Goal: Check status: Check status

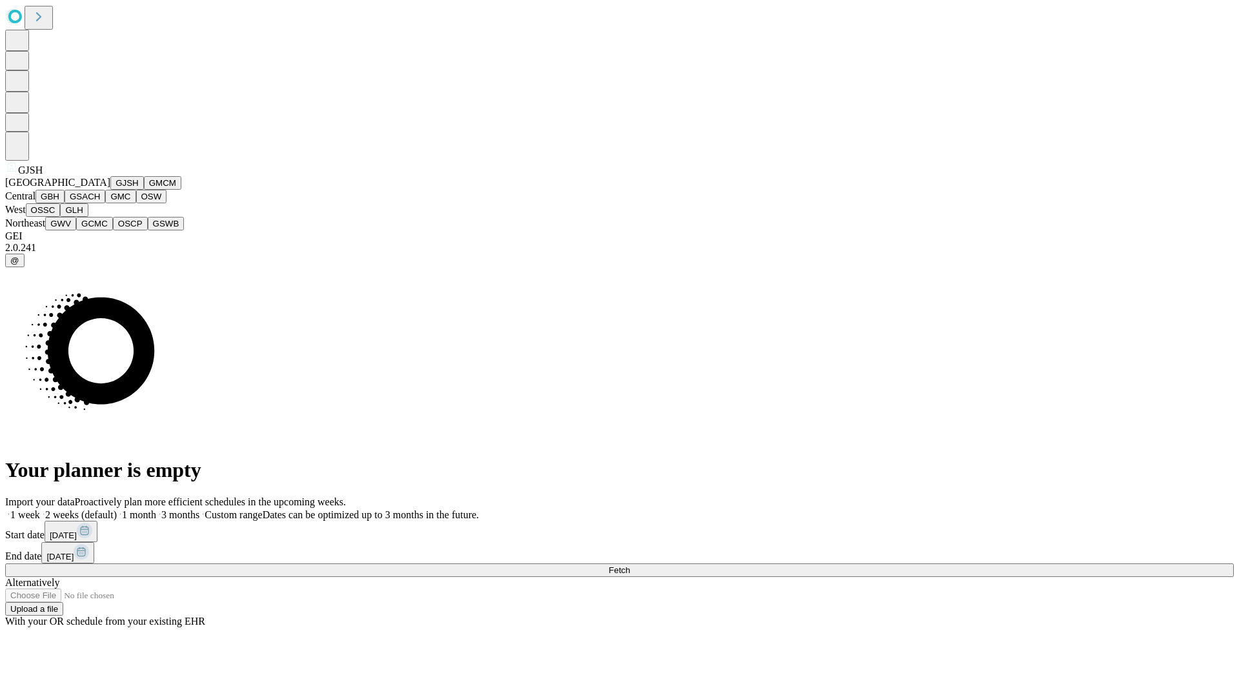
click at [110, 190] on button "GJSH" at bounding box center [127, 183] width 34 height 14
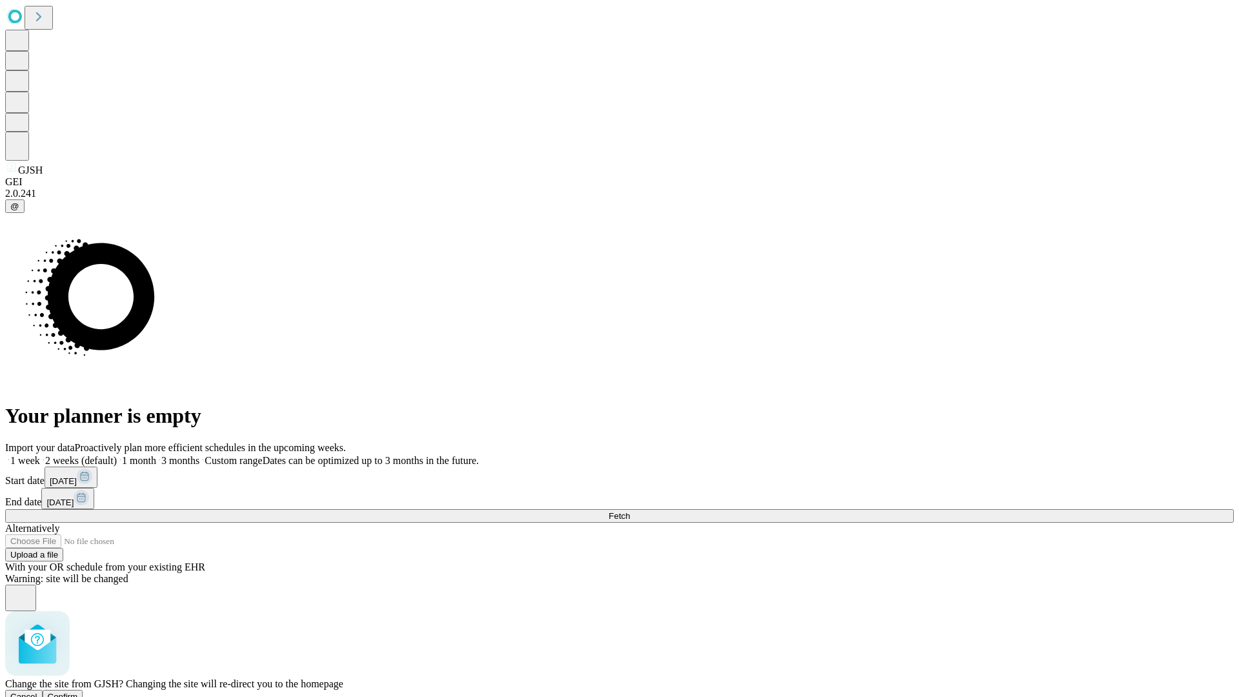
click at [78, 692] on span "Confirm" at bounding box center [63, 697] width 30 height 10
click at [117, 455] on label "2 weeks (default)" at bounding box center [78, 460] width 77 height 11
click at [630, 511] on span "Fetch" at bounding box center [618, 516] width 21 height 10
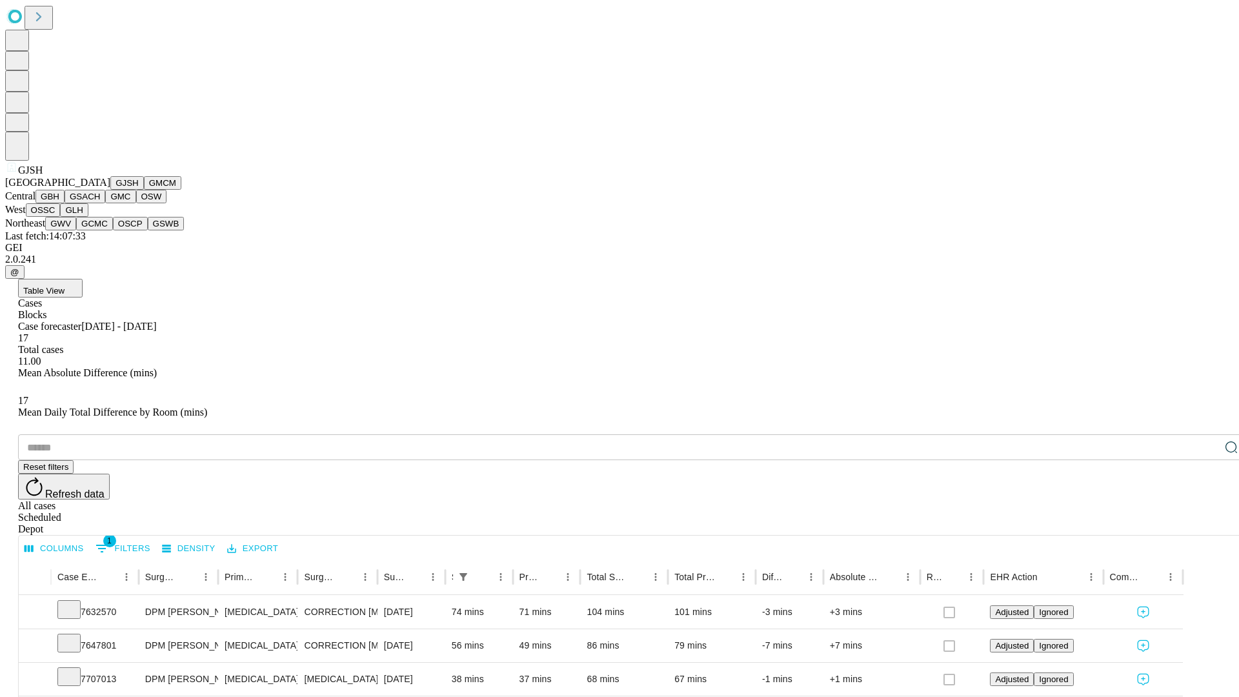
click at [144, 190] on button "GMCM" at bounding box center [162, 183] width 37 height 14
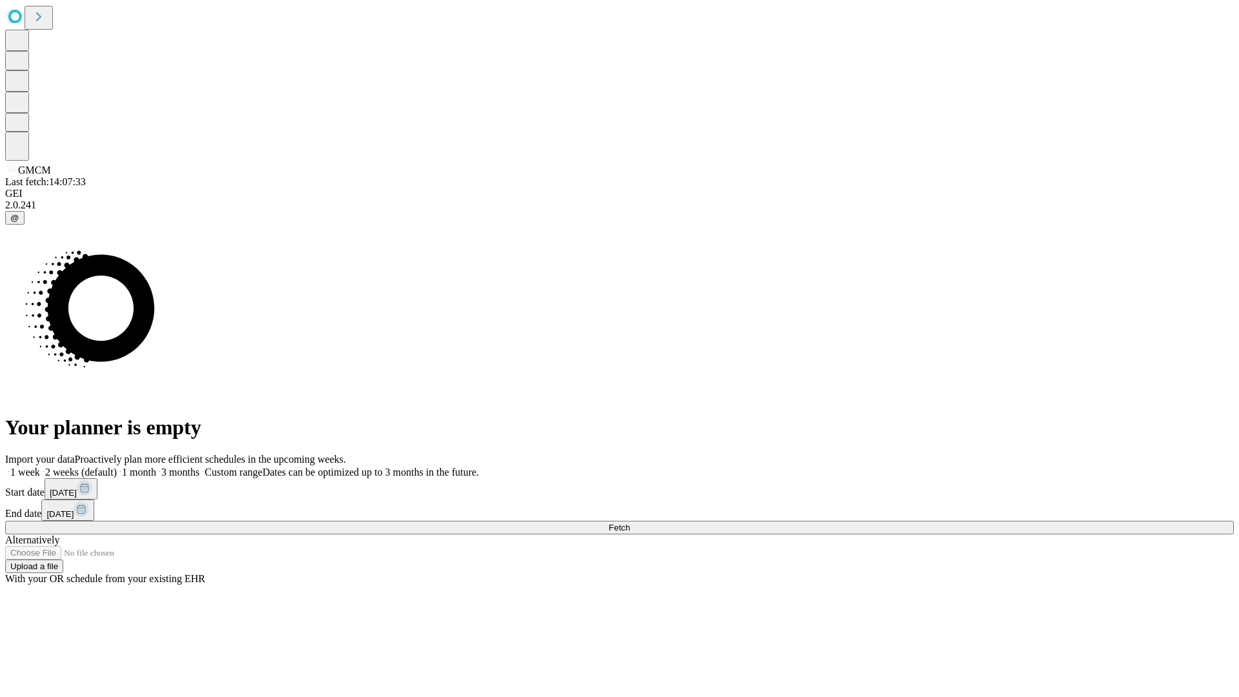
click at [117, 466] on label "2 weeks (default)" at bounding box center [78, 471] width 77 height 11
click at [630, 523] on span "Fetch" at bounding box center [618, 528] width 21 height 10
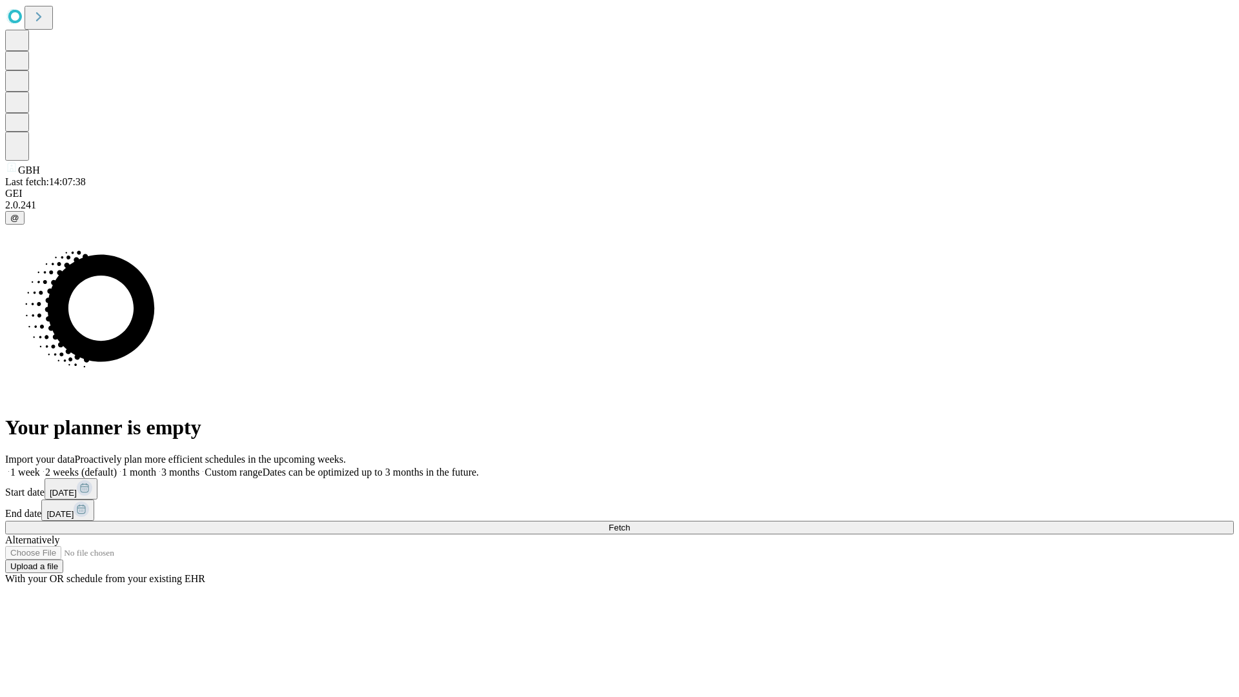
click at [117, 466] on label "2 weeks (default)" at bounding box center [78, 471] width 77 height 11
click at [630, 523] on span "Fetch" at bounding box center [618, 528] width 21 height 10
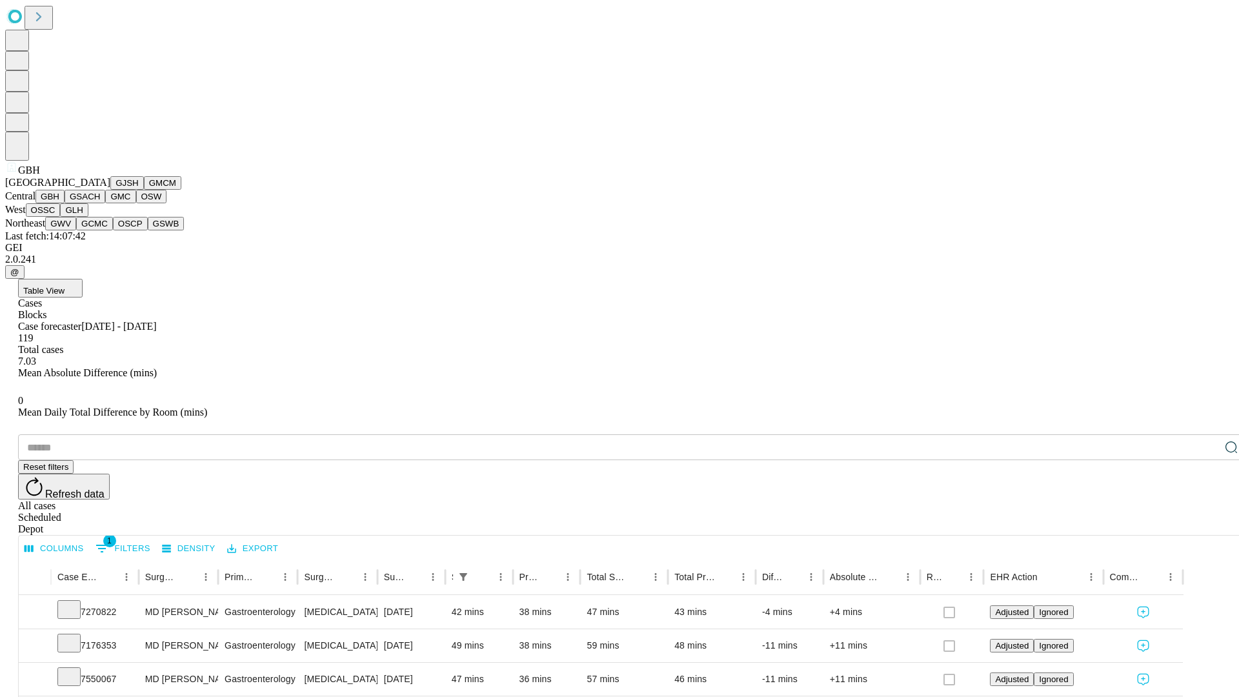
click at [100, 203] on button "GSACH" at bounding box center [85, 197] width 41 height 14
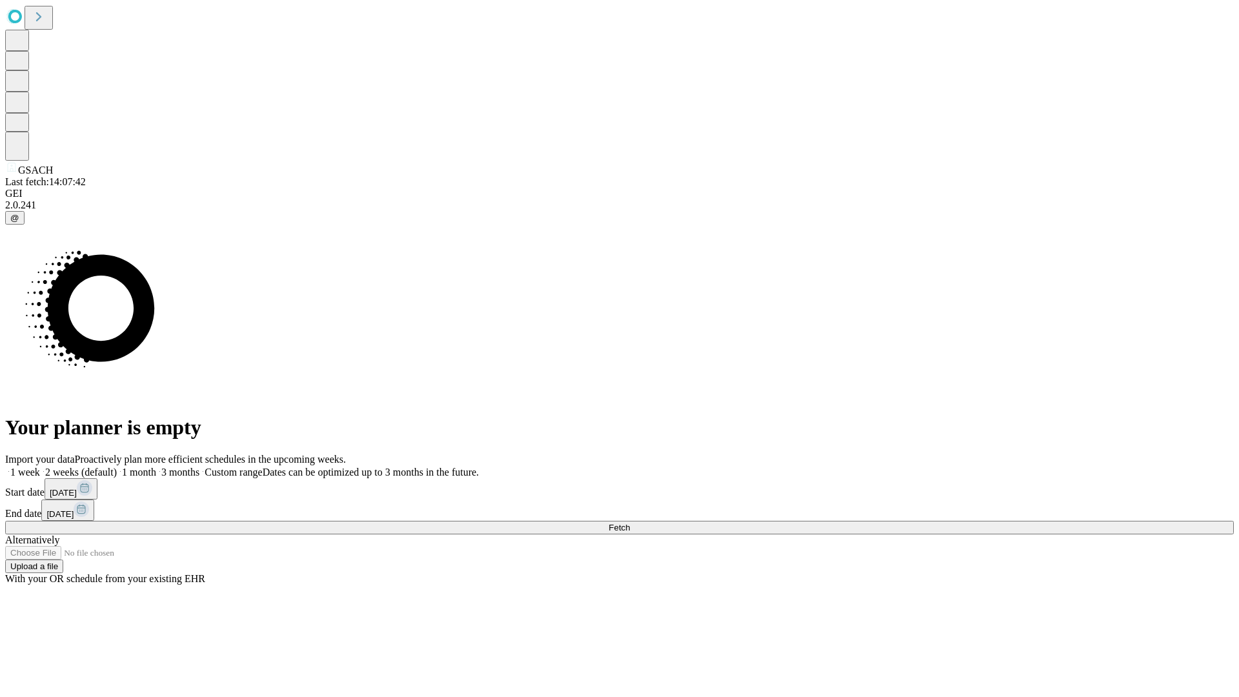
click at [117, 466] on label "2 weeks (default)" at bounding box center [78, 471] width 77 height 11
click at [630, 523] on span "Fetch" at bounding box center [618, 528] width 21 height 10
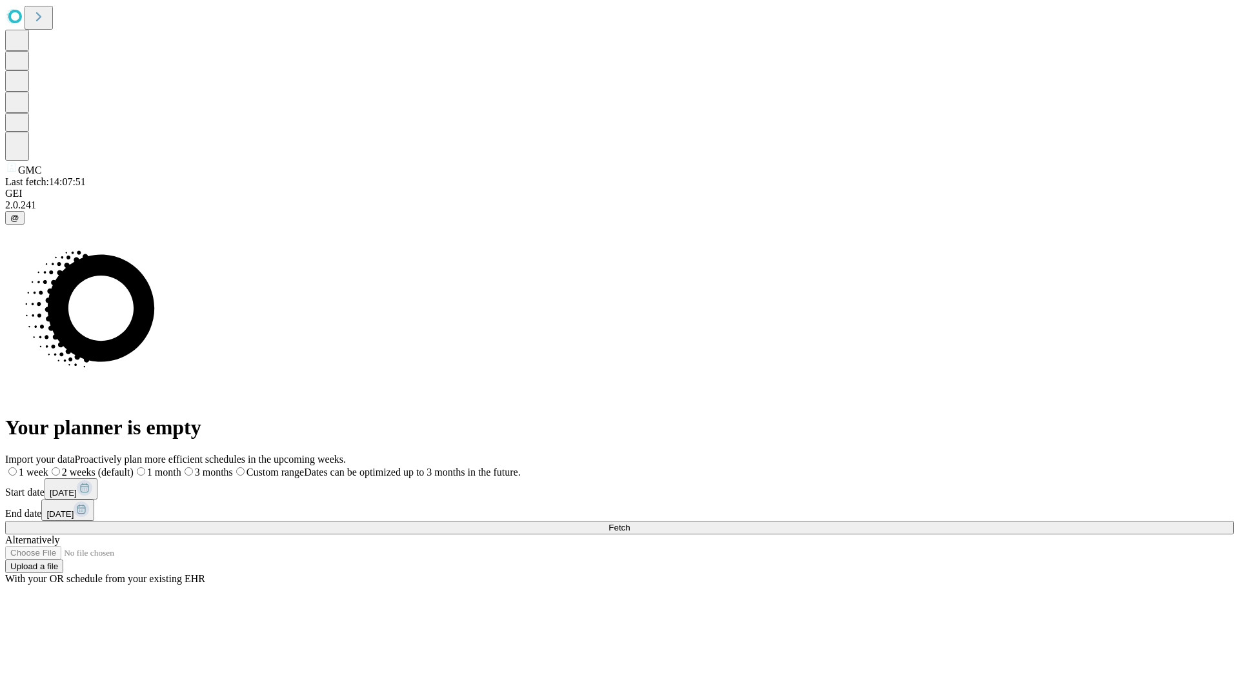
click at [134, 466] on label "2 weeks (default)" at bounding box center [90, 471] width 85 height 11
click at [630, 523] on span "Fetch" at bounding box center [618, 528] width 21 height 10
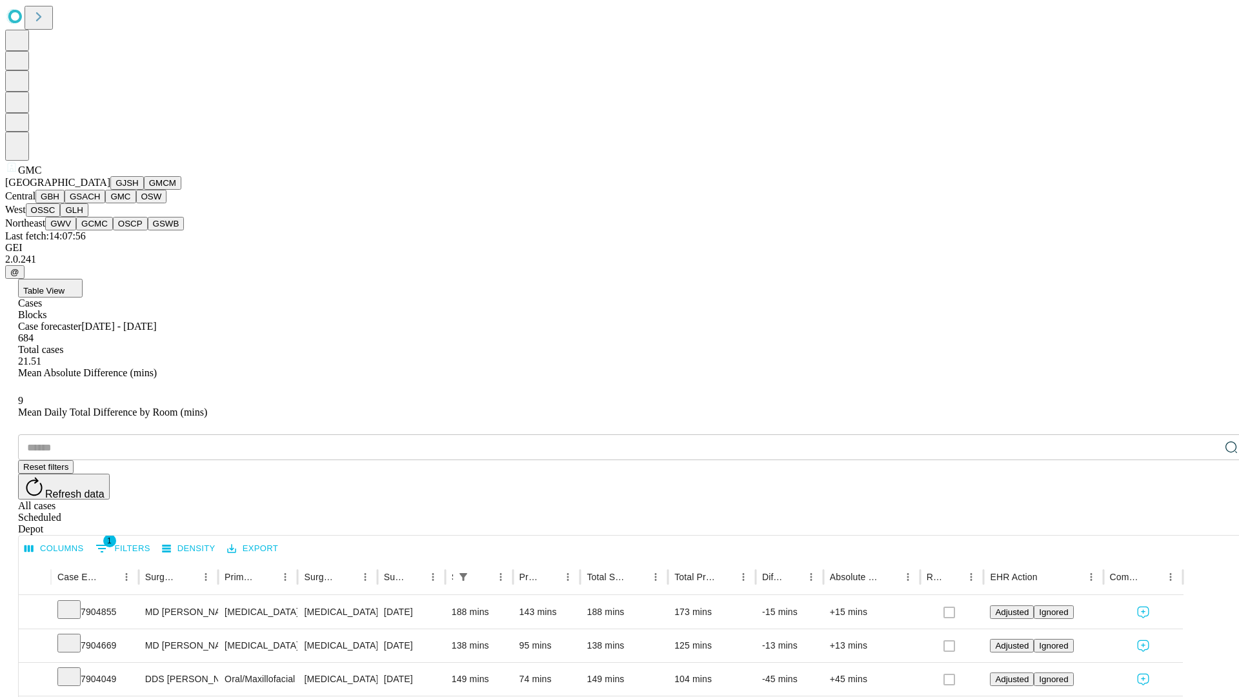
click at [136, 203] on button "OSW" at bounding box center [151, 197] width 31 height 14
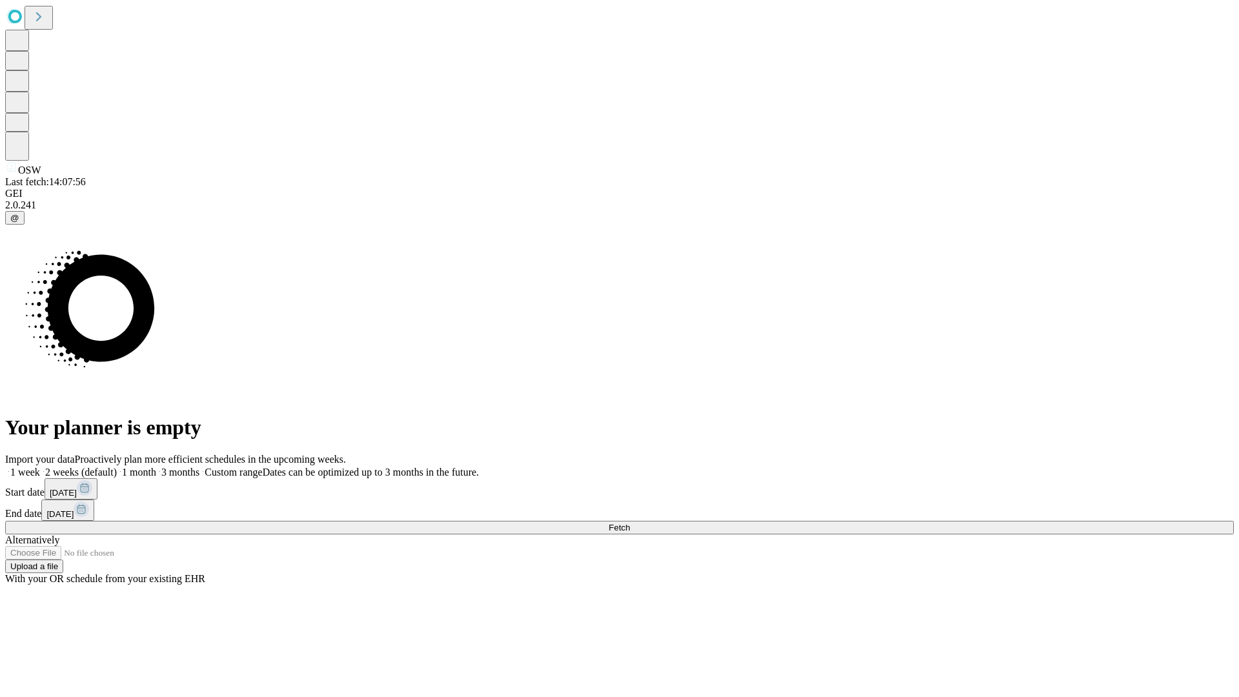
click at [117, 466] on label "2 weeks (default)" at bounding box center [78, 471] width 77 height 11
click at [630, 523] on span "Fetch" at bounding box center [618, 528] width 21 height 10
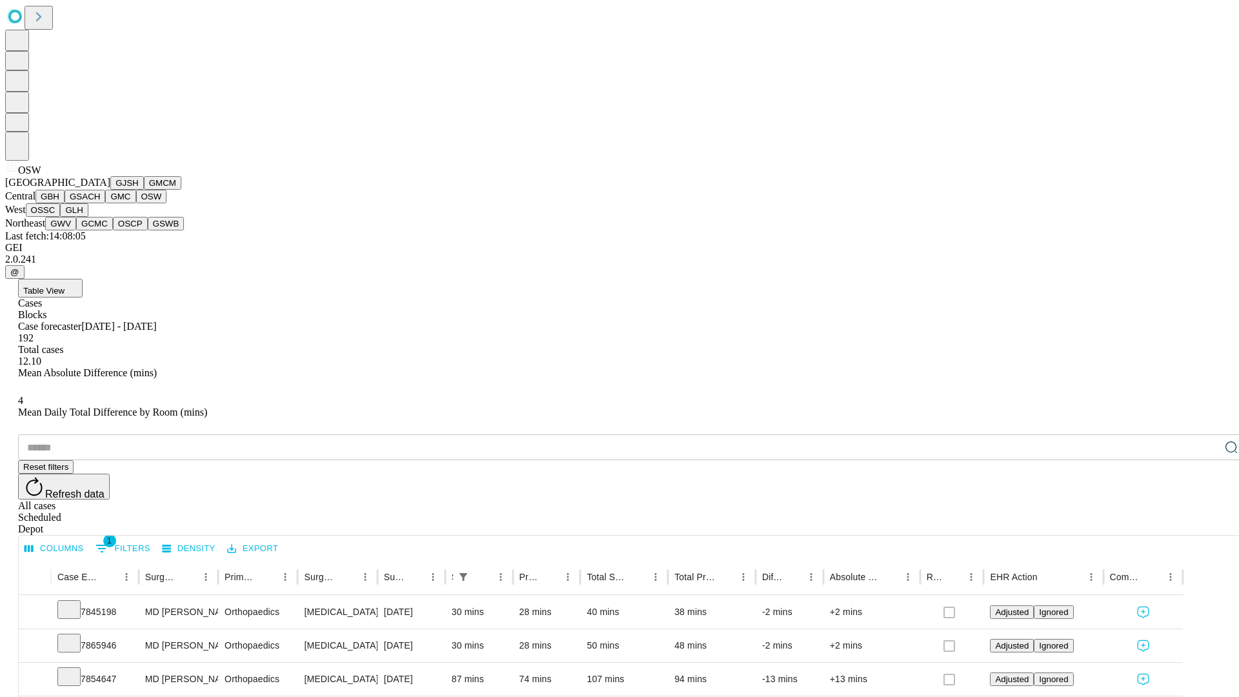
click at [61, 217] on button "OSSC" at bounding box center [43, 210] width 35 height 14
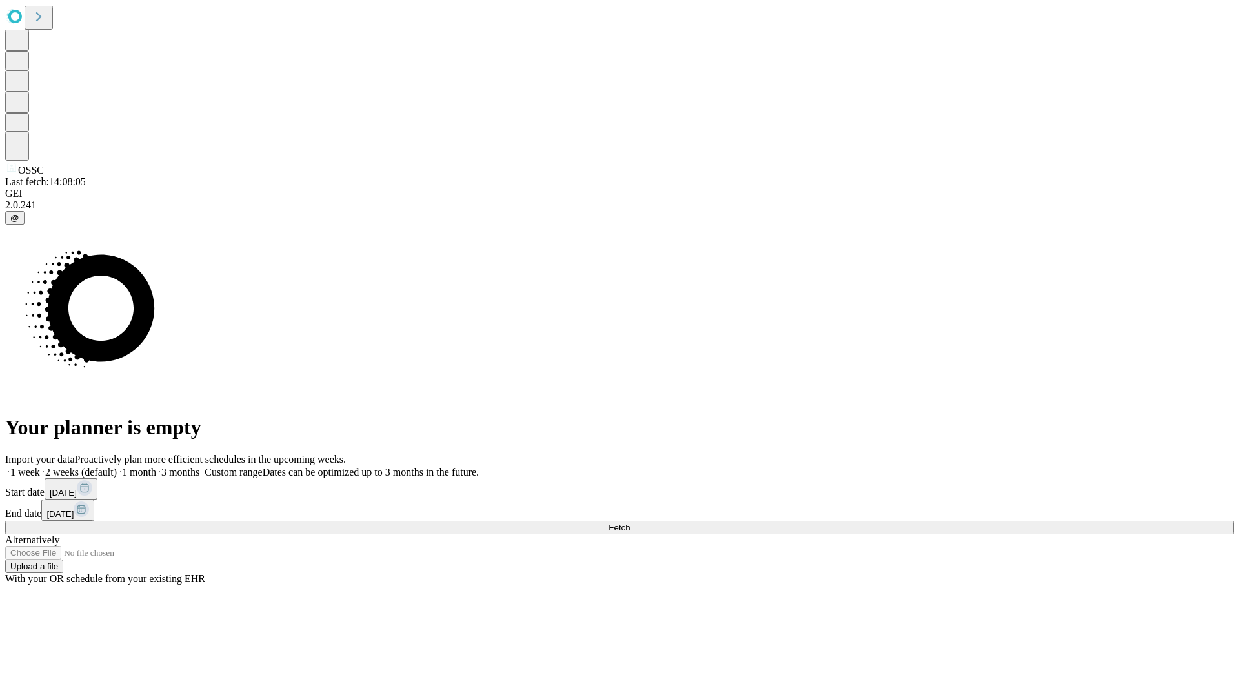
click at [117, 466] on label "2 weeks (default)" at bounding box center [78, 471] width 77 height 11
click at [630, 523] on span "Fetch" at bounding box center [618, 528] width 21 height 10
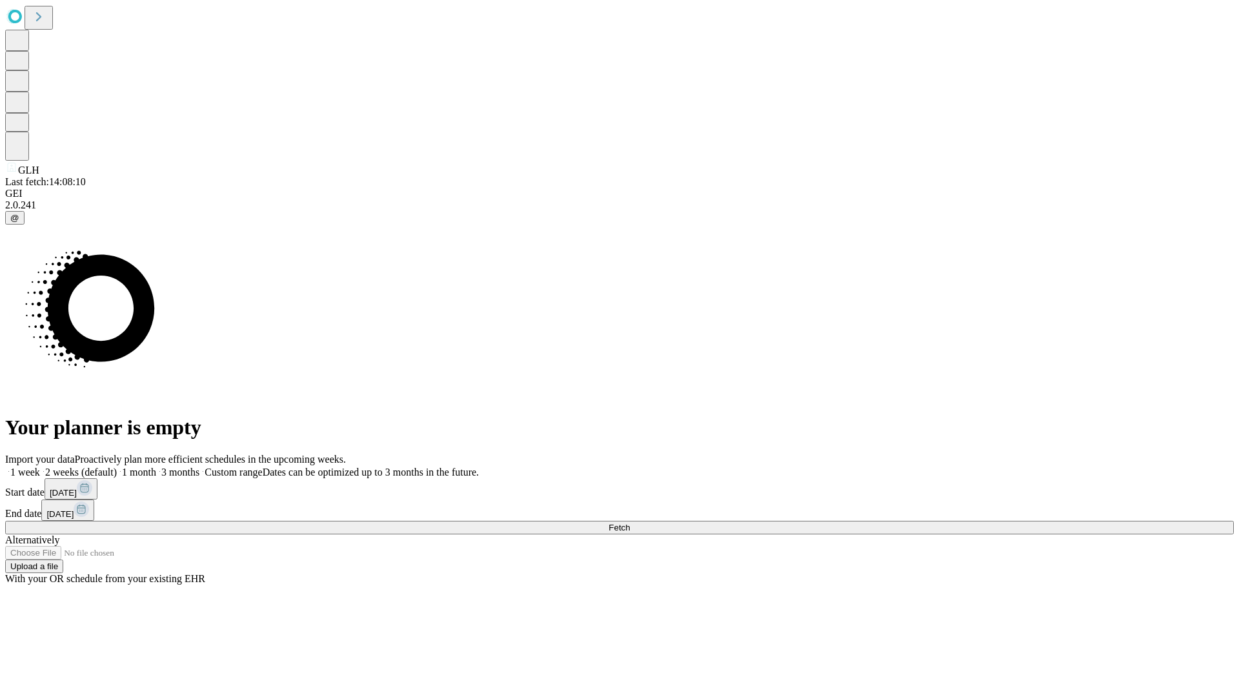
click at [117, 466] on label "2 weeks (default)" at bounding box center [78, 471] width 77 height 11
click at [630, 523] on span "Fetch" at bounding box center [618, 528] width 21 height 10
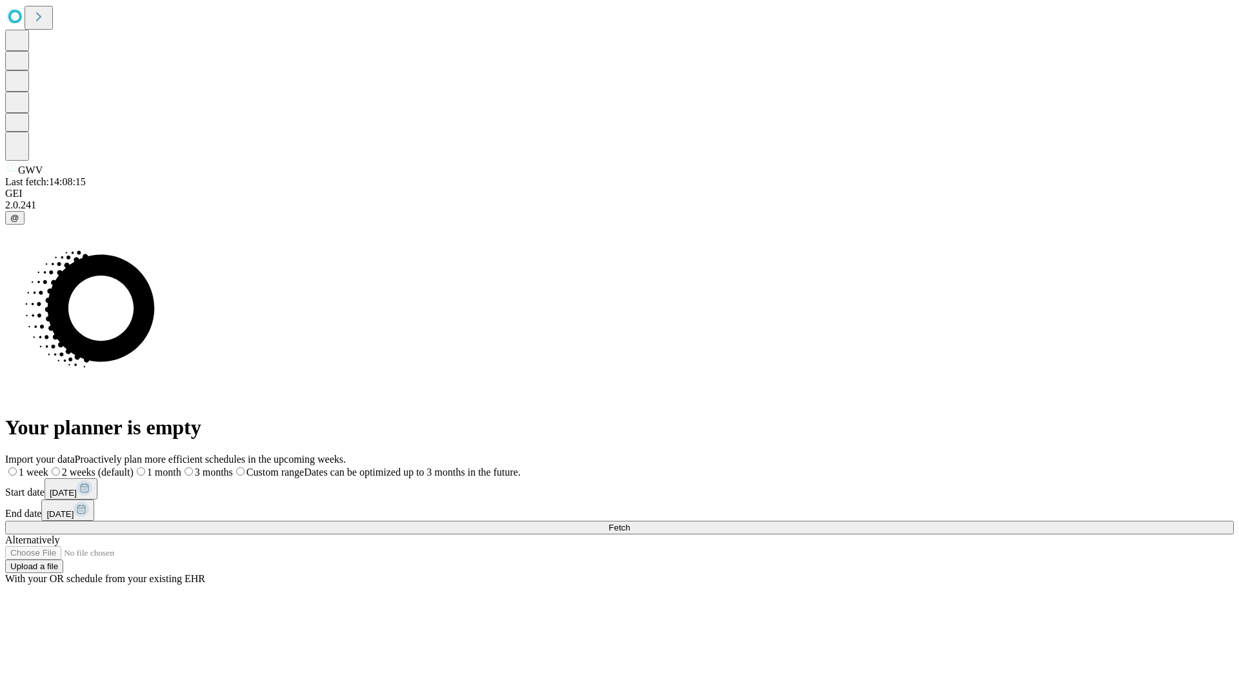
click at [134, 466] on label "2 weeks (default)" at bounding box center [90, 471] width 85 height 11
click at [630, 523] on span "Fetch" at bounding box center [618, 528] width 21 height 10
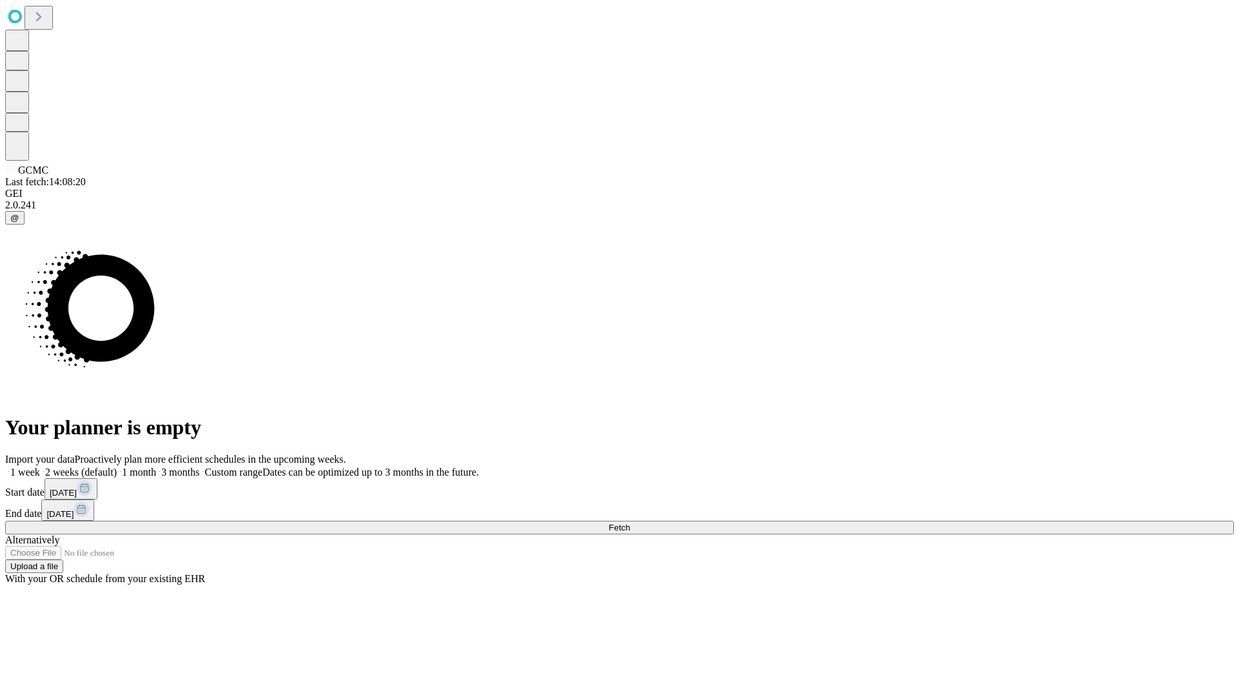
click at [117, 466] on label "2 weeks (default)" at bounding box center [78, 471] width 77 height 11
click at [630, 523] on span "Fetch" at bounding box center [618, 528] width 21 height 10
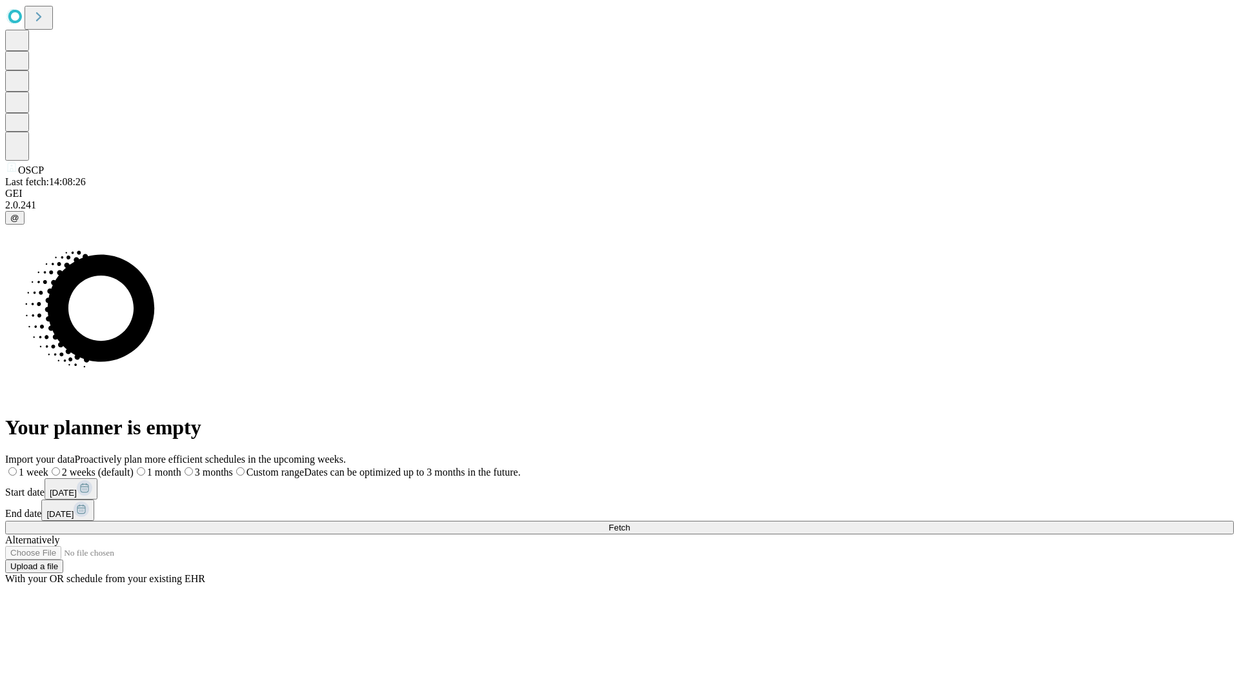
click at [134, 466] on label "2 weeks (default)" at bounding box center [90, 471] width 85 height 11
click at [630, 523] on span "Fetch" at bounding box center [618, 528] width 21 height 10
